Goal: Task Accomplishment & Management: Use online tool/utility

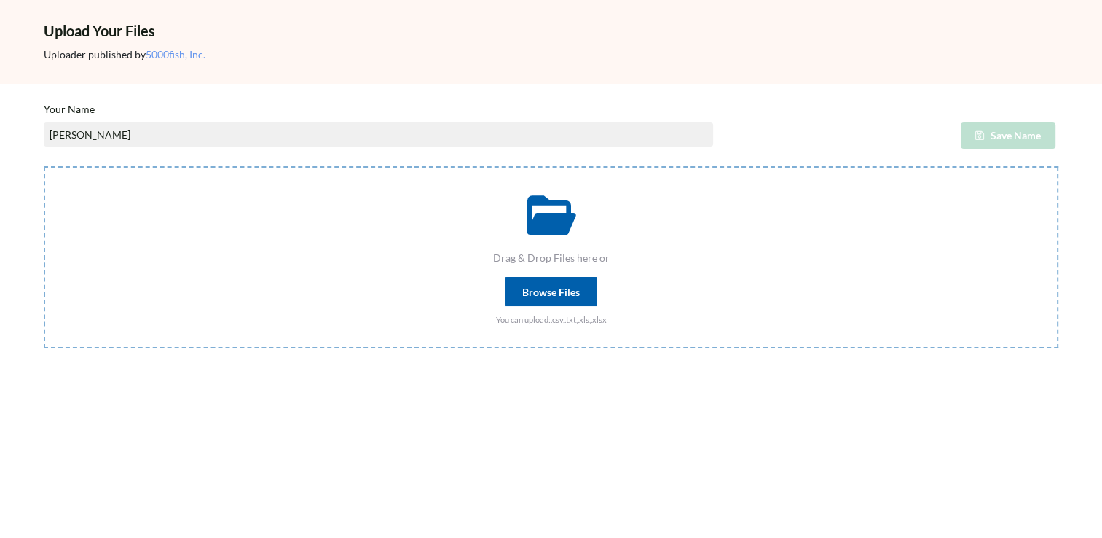
click at [525, 287] on div "Browse Files" at bounding box center [551, 291] width 91 height 29
click at [44, 166] on input "Drag & Drop Files here or Browse Files You can upload: .csv,.txt,.xls,.xlsx" at bounding box center [44, 166] width 0 height 0
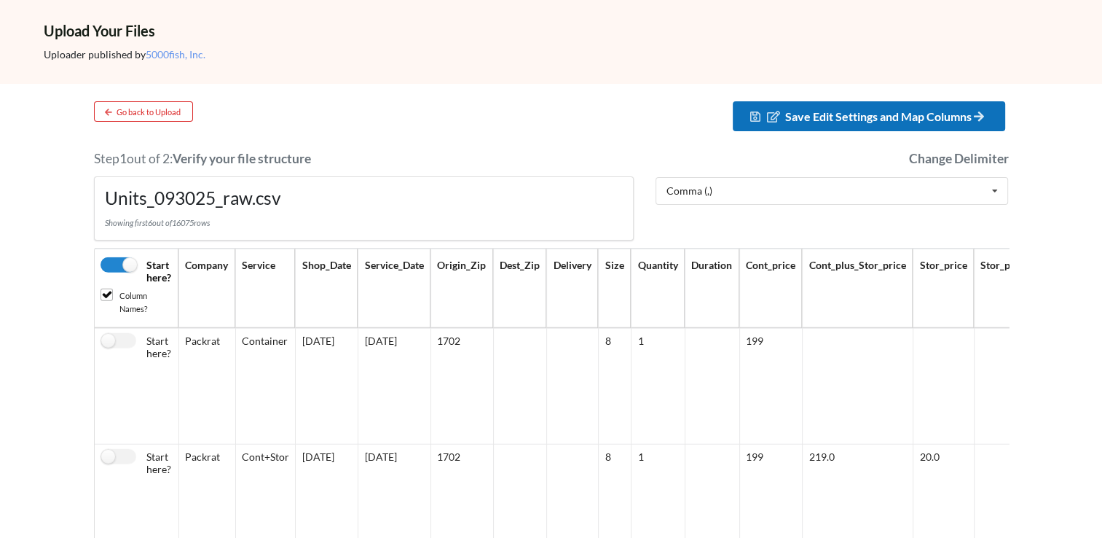
click at [831, 111] on span "Save Edit Settings and Map Columns" at bounding box center [886, 116] width 203 height 14
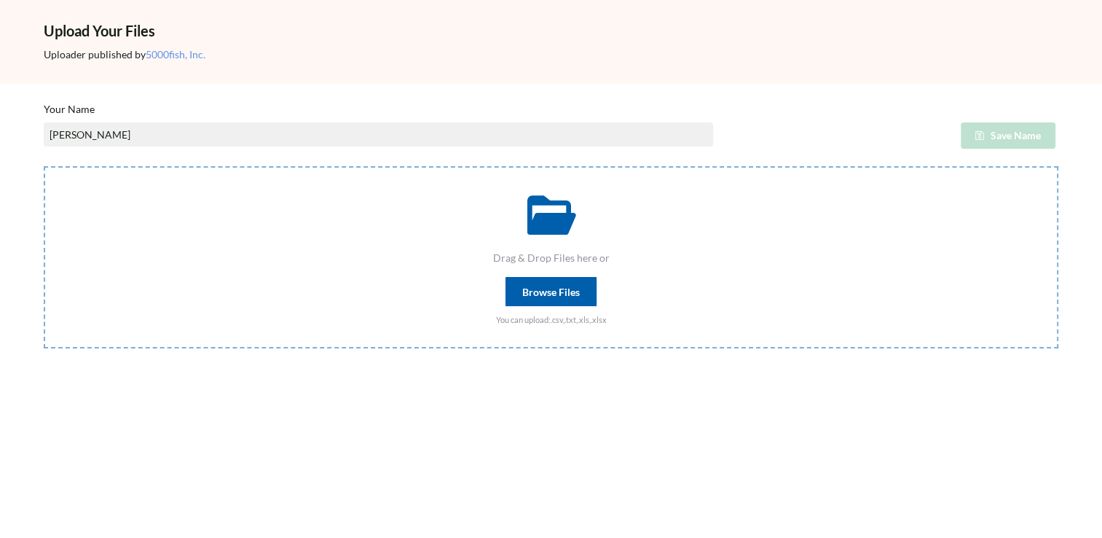
click at [532, 288] on div "Browse Files" at bounding box center [551, 291] width 91 height 29
click at [44, 166] on input "Drag & Drop Files here or Browse Files You can upload: .csv,.txt,.xls,.xlsx" at bounding box center [44, 166] width 0 height 0
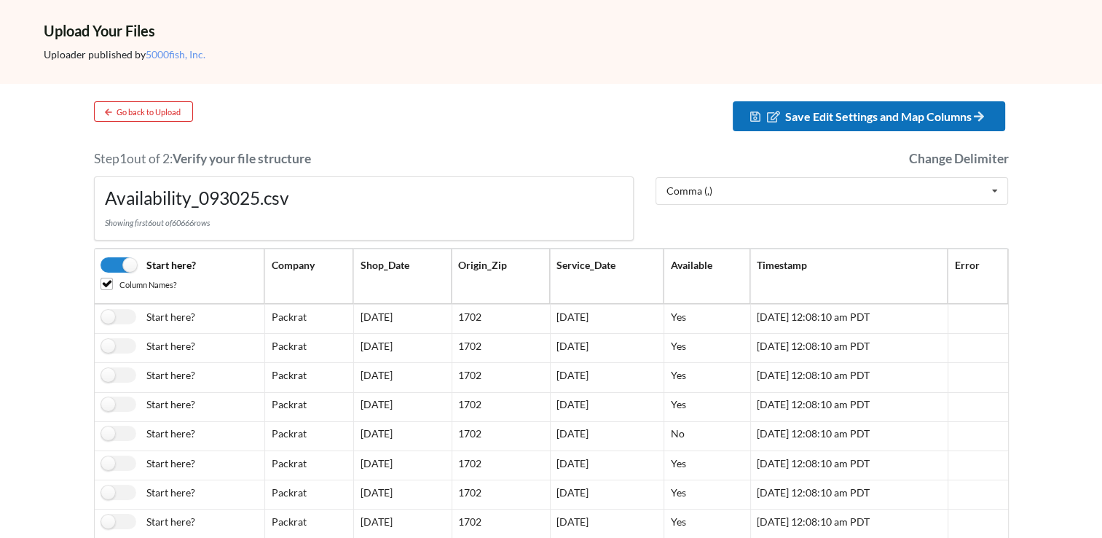
click at [820, 109] on span "Save Edit Settings and Map Columns" at bounding box center [886, 116] width 203 height 14
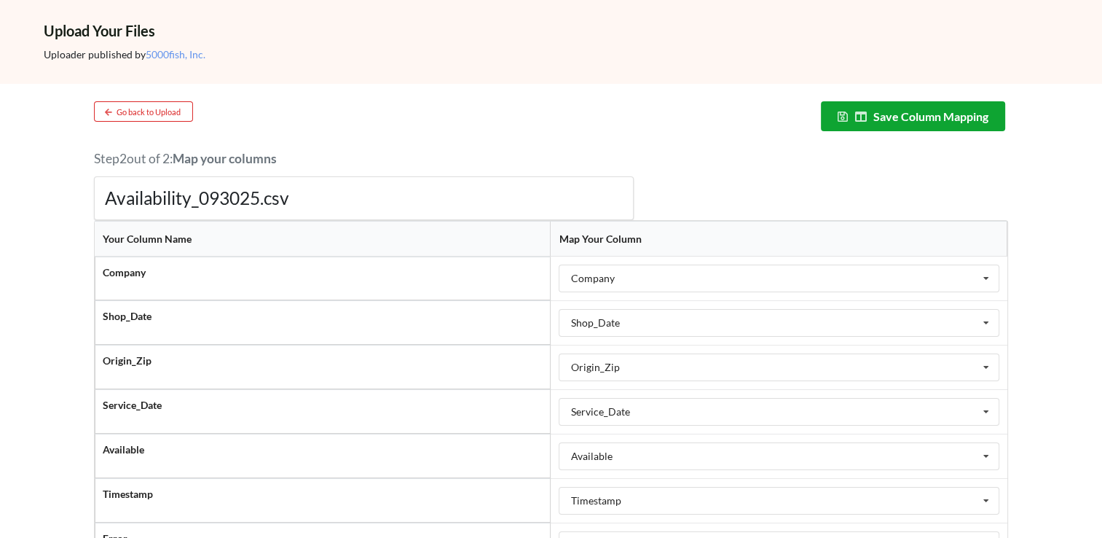
click at [898, 110] on button "Save Column Mapping" at bounding box center [913, 116] width 185 height 30
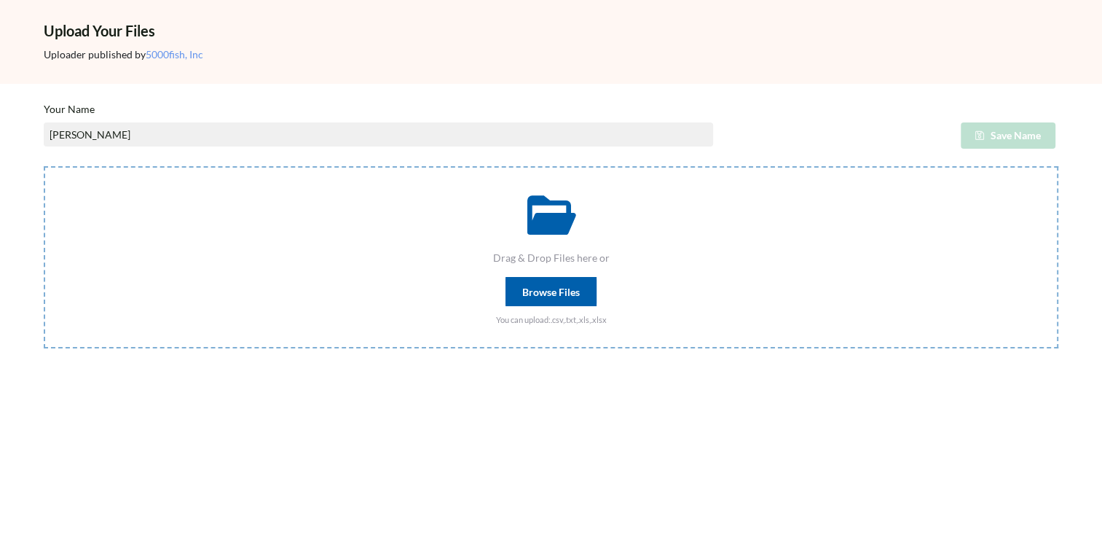
click at [554, 297] on div "Browse Files" at bounding box center [551, 291] width 91 height 29
click at [44, 166] on input "Drag & Drop Files here or Browse Files You can upload: .csv,.txt,.xls,.xlsx" at bounding box center [44, 166] width 0 height 0
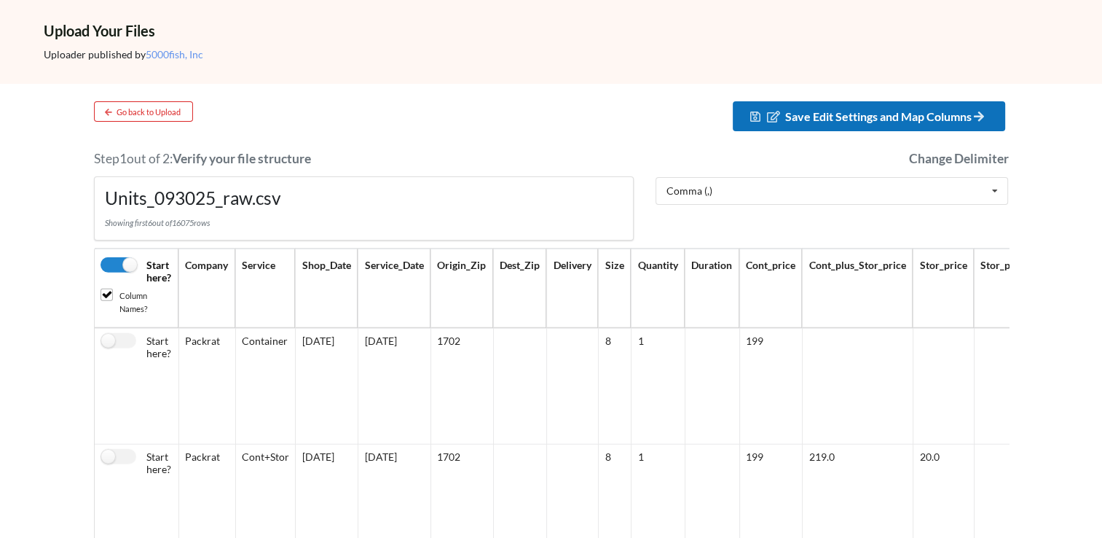
click at [816, 109] on span "Save Edit Settings and Map Columns" at bounding box center [886, 116] width 203 height 14
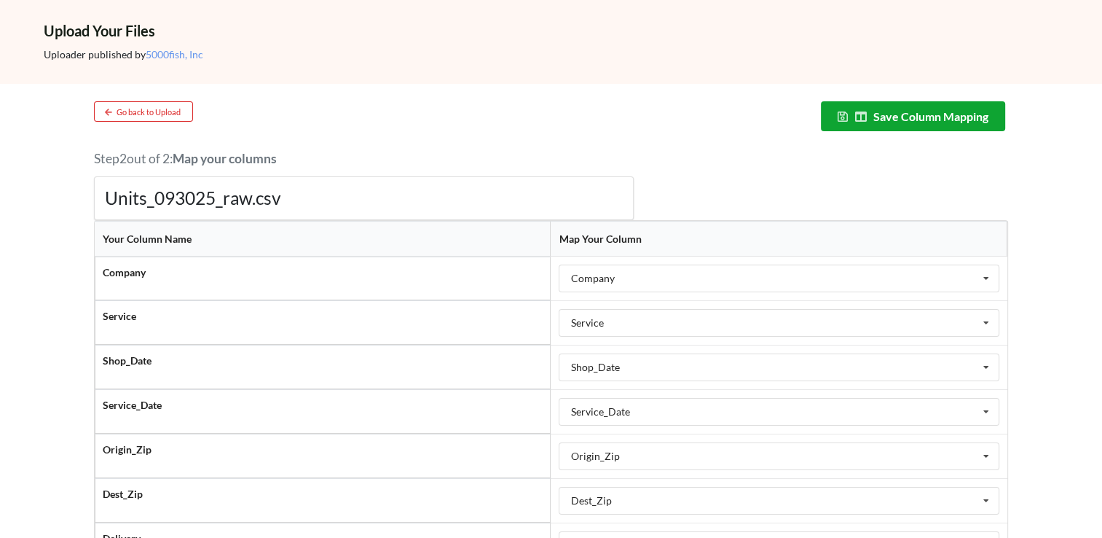
click at [878, 115] on button "Save Column Mapping" at bounding box center [913, 116] width 185 height 30
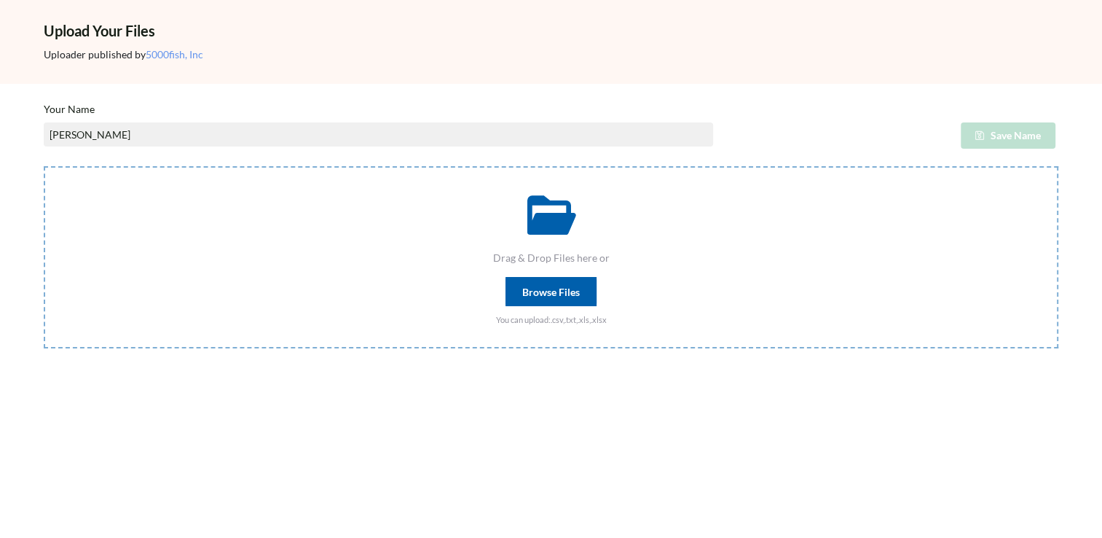
click at [538, 297] on div "Browse Files" at bounding box center [551, 291] width 91 height 29
click at [44, 166] on input "Drag & Drop Files here or Browse Files You can upload: .csv,.txt,.xls,.xlsx" at bounding box center [44, 166] width 0 height 0
